Goal: Information Seeking & Learning: Check status

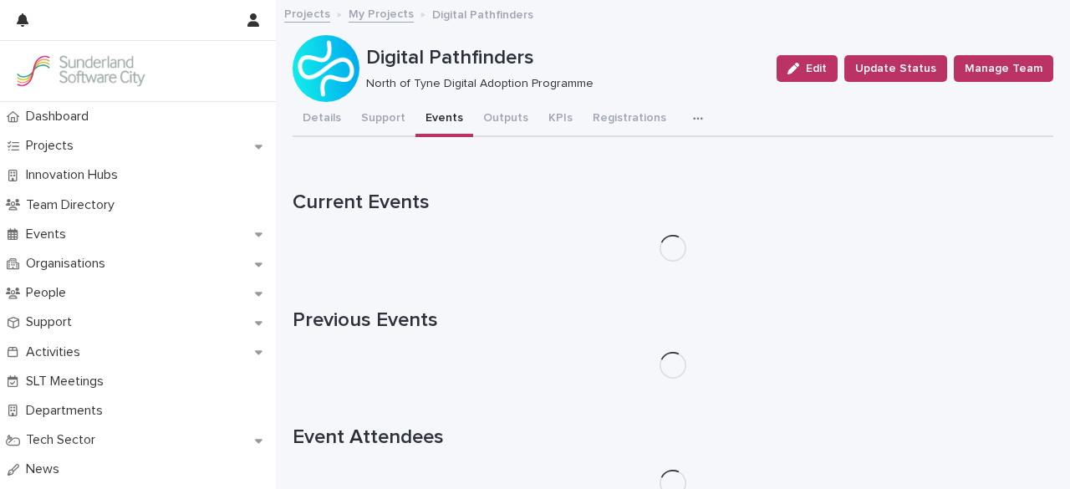
click at [423, 115] on button "Events" at bounding box center [444, 119] width 58 height 35
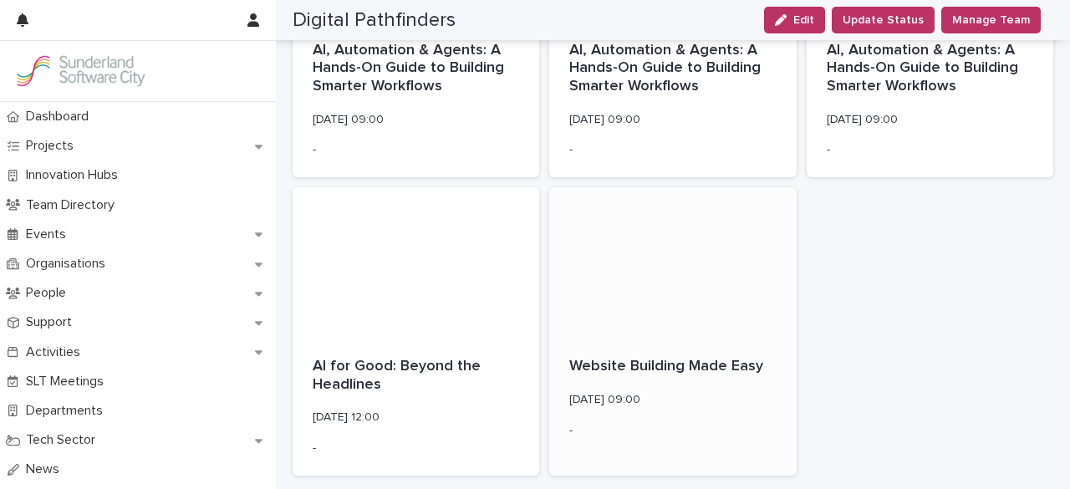
scroll to position [361, 0]
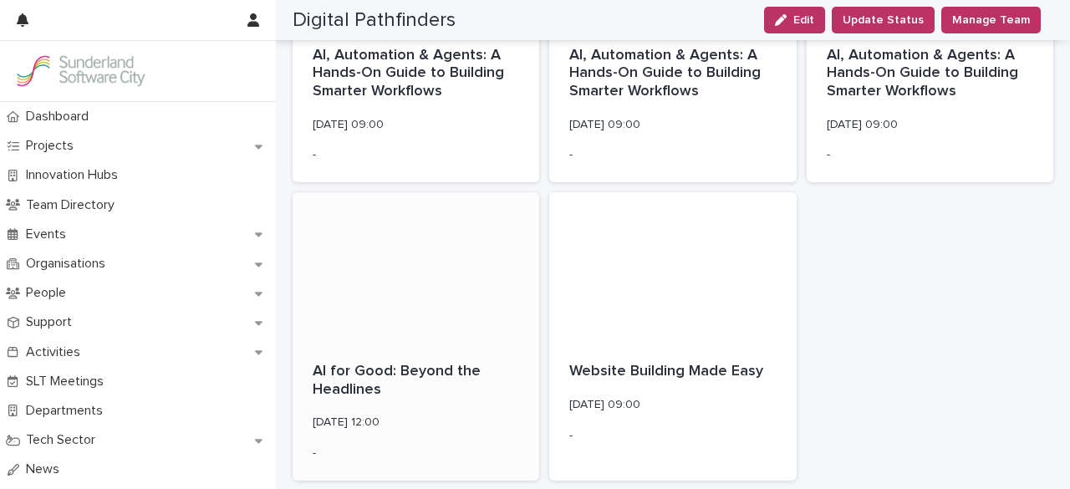
click at [405, 313] on div at bounding box center [416, 267] width 247 height 150
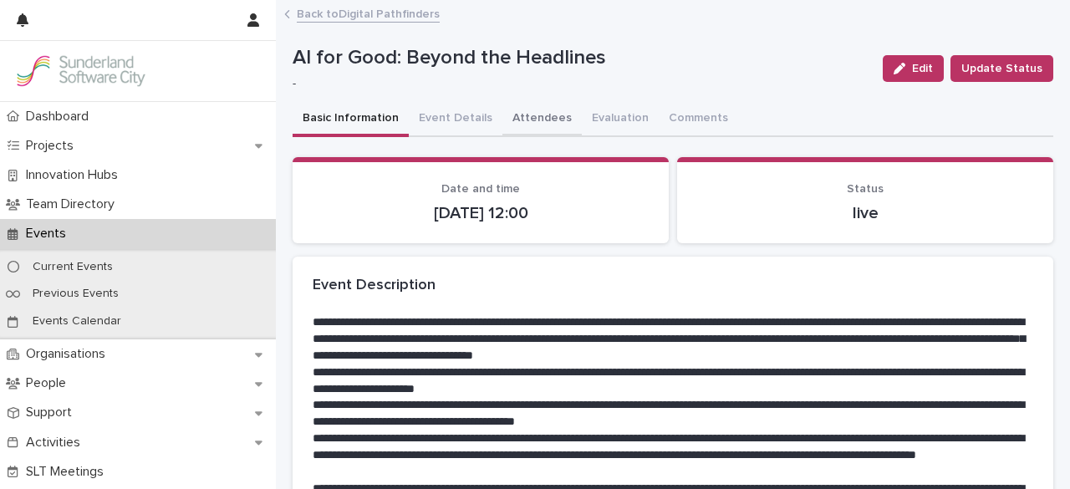
click at [540, 126] on button "Attendees" at bounding box center [541, 119] width 79 height 35
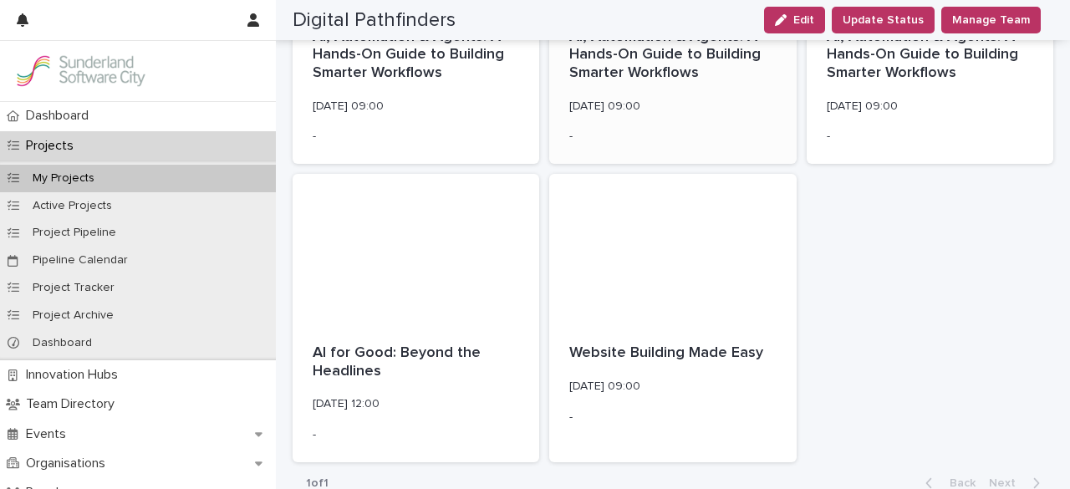
scroll to position [381, 0]
click at [647, 292] on div at bounding box center [672, 247] width 247 height 150
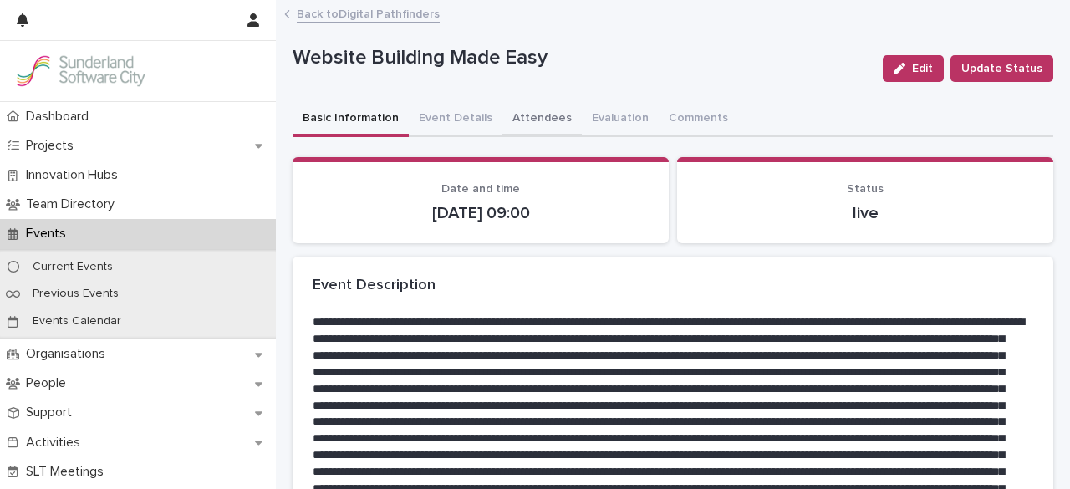
click at [523, 109] on button "Attendees" at bounding box center [541, 119] width 79 height 35
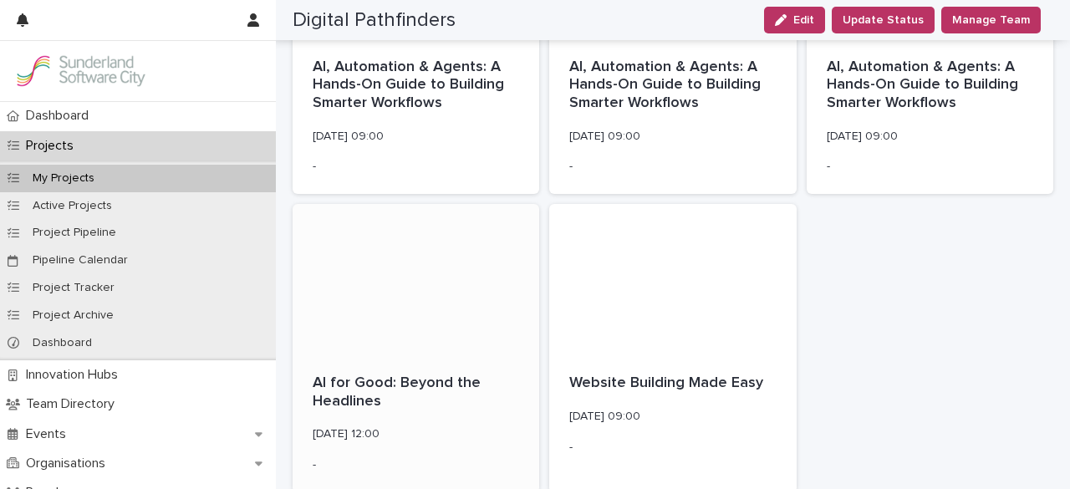
scroll to position [574, 0]
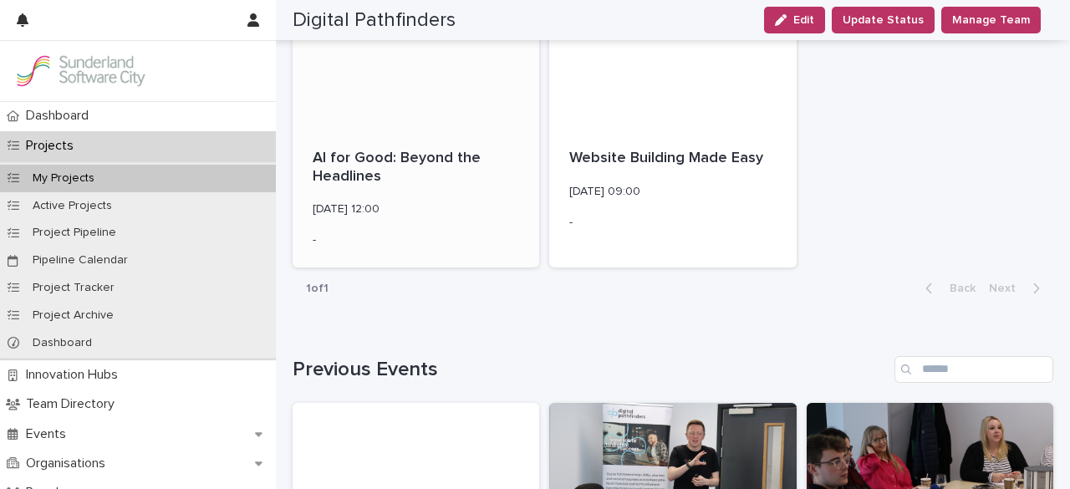
click at [434, 131] on div "AI for Good: Beyond the Headlines [DATE] 12:00 -" at bounding box center [416, 199] width 247 height 138
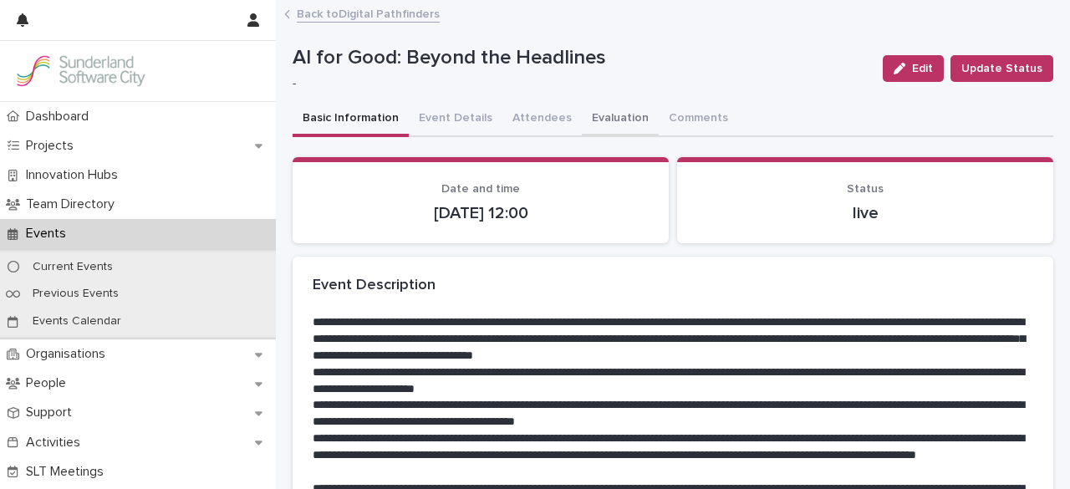
click at [598, 116] on button "Evaluation" at bounding box center [620, 119] width 77 height 35
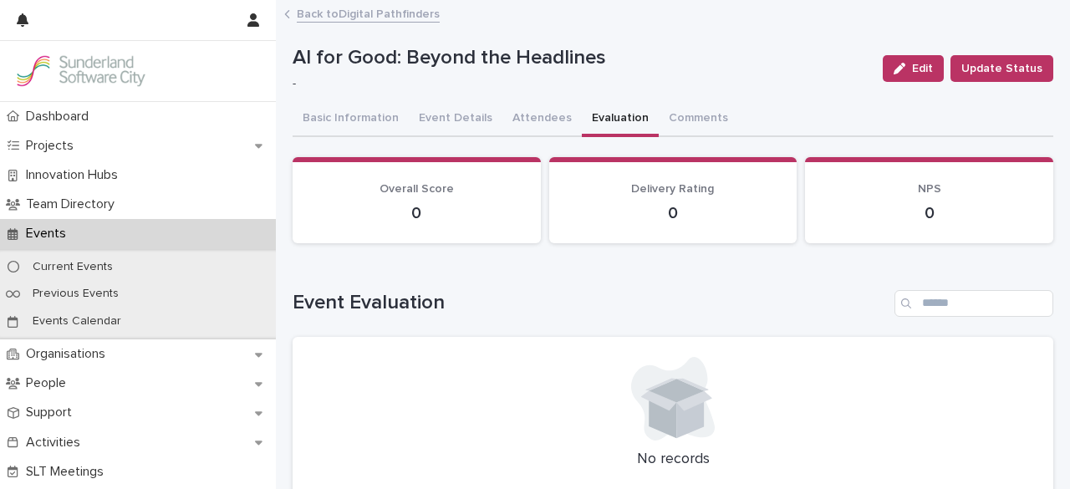
click at [779, 6] on div "Back to Digital Pathfinders" at bounding box center [673, 14] width 794 height 23
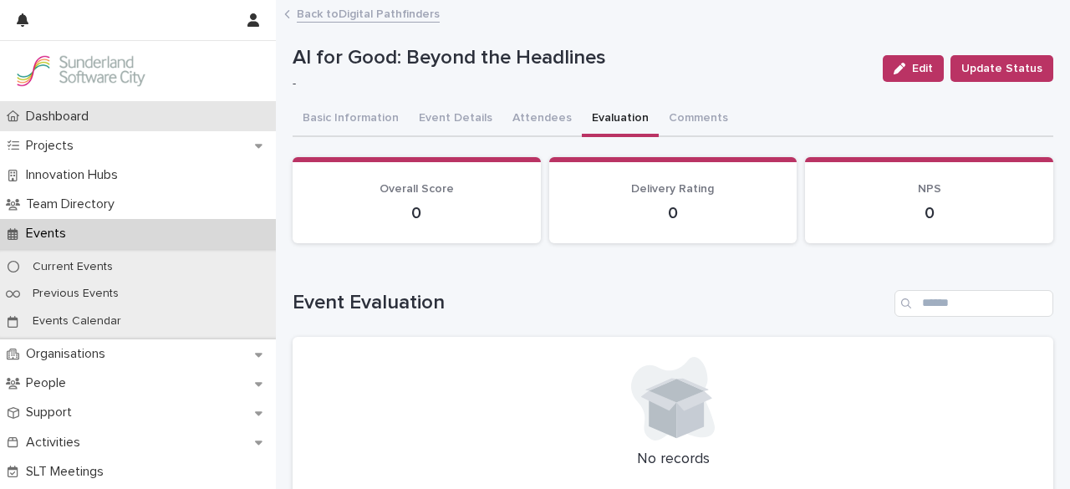
click at [59, 116] on p "Dashboard" at bounding box center [60, 117] width 83 height 16
